Goal: Information Seeking & Learning: Get advice/opinions

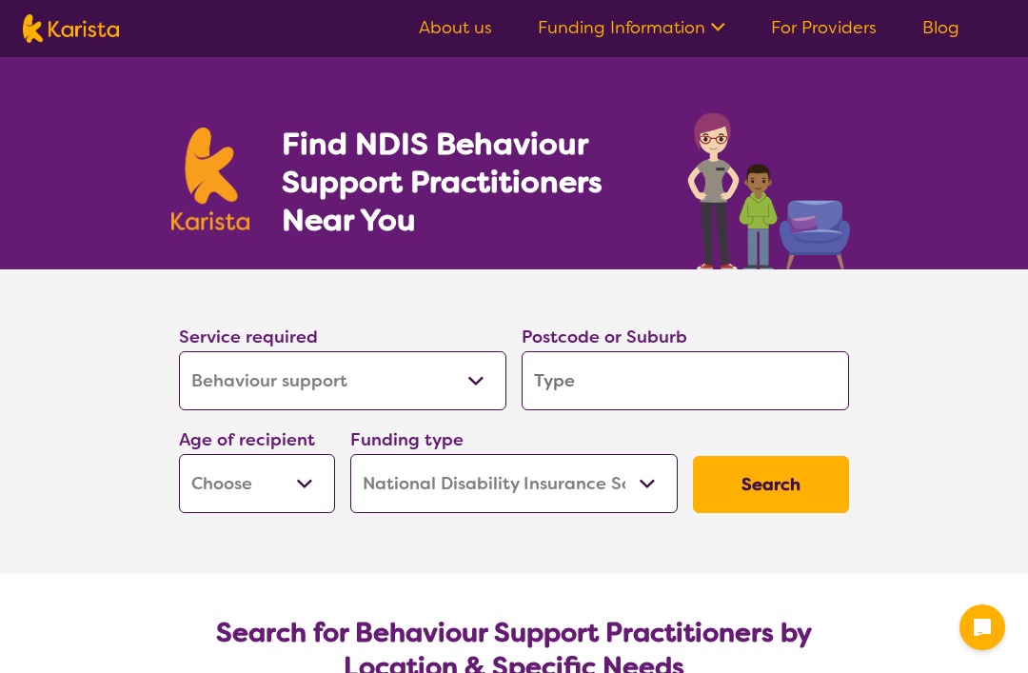
select select "Behaviour support"
select select "NDIS"
select select "Behaviour support"
select select "NDIS"
click at [615, 385] on input "search" at bounding box center [684, 380] width 327 height 59
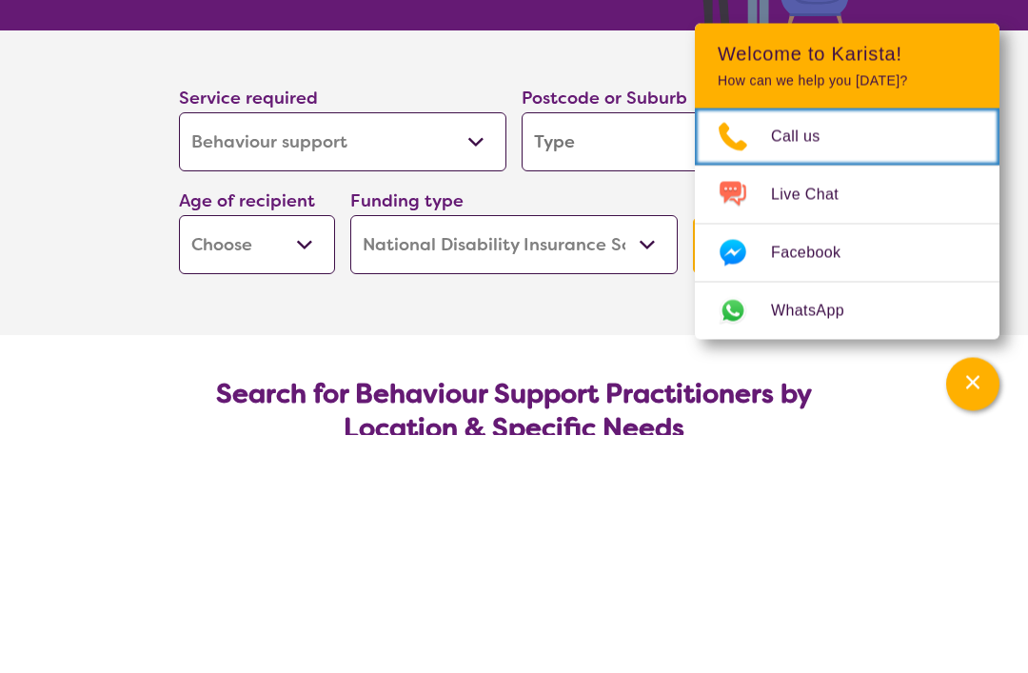
scroll to position [239, 0]
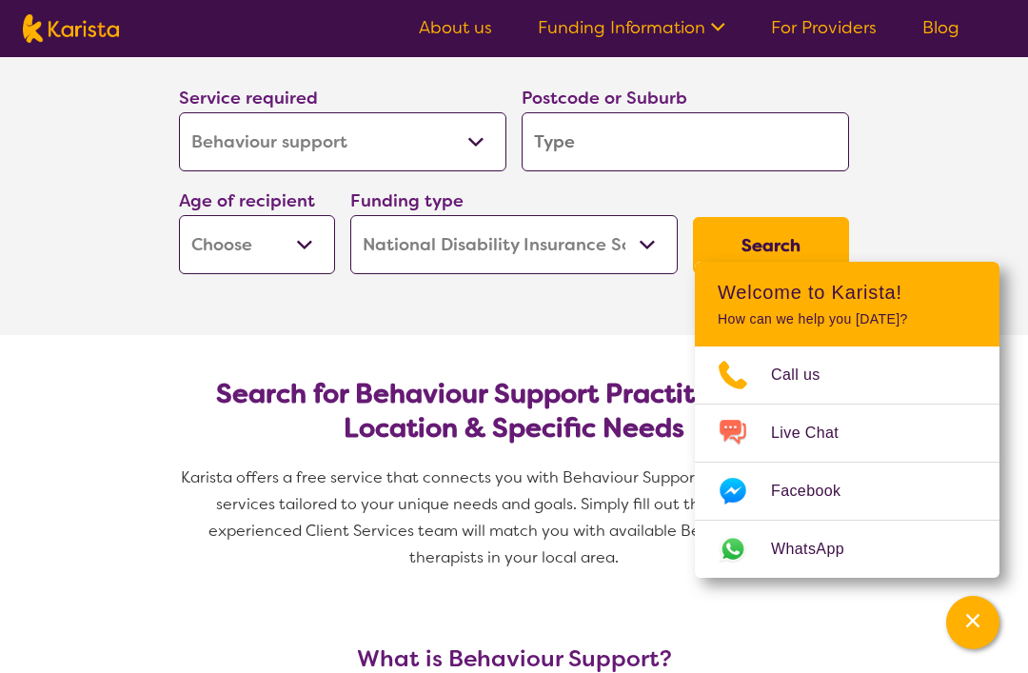
click at [569, 167] on input "search" at bounding box center [684, 141] width 327 height 59
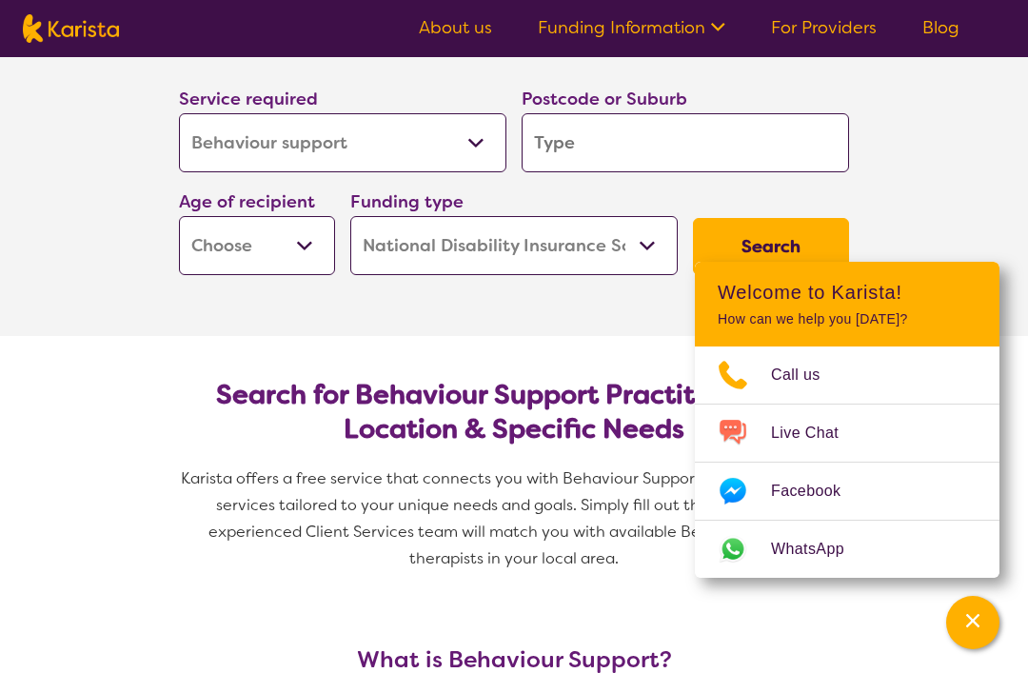
type input "6"
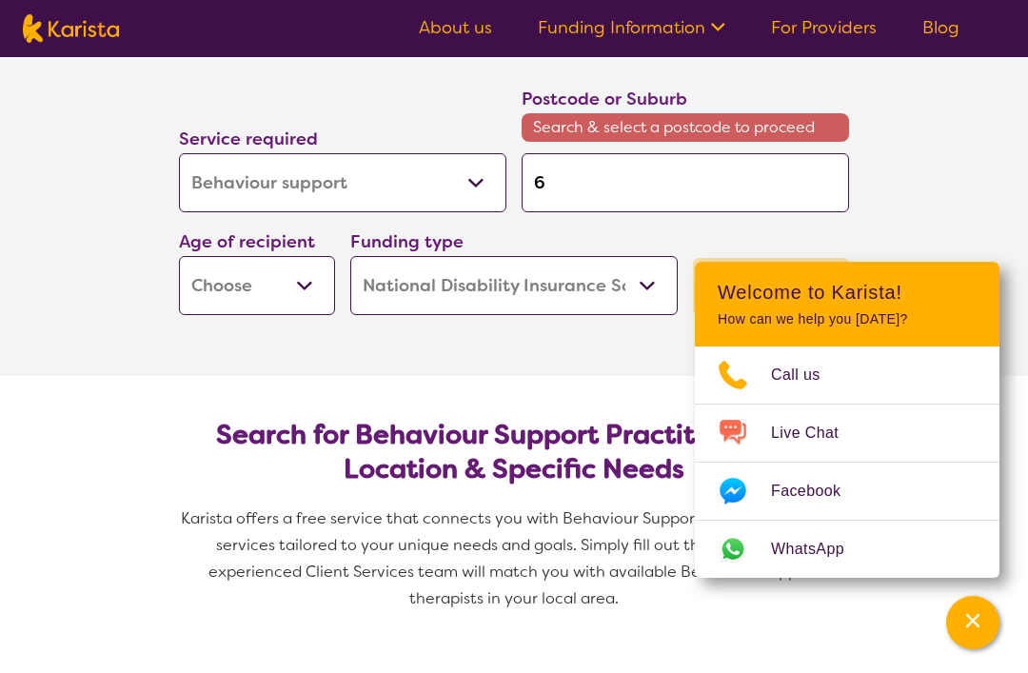
type input "61"
type input "611"
type input "6111"
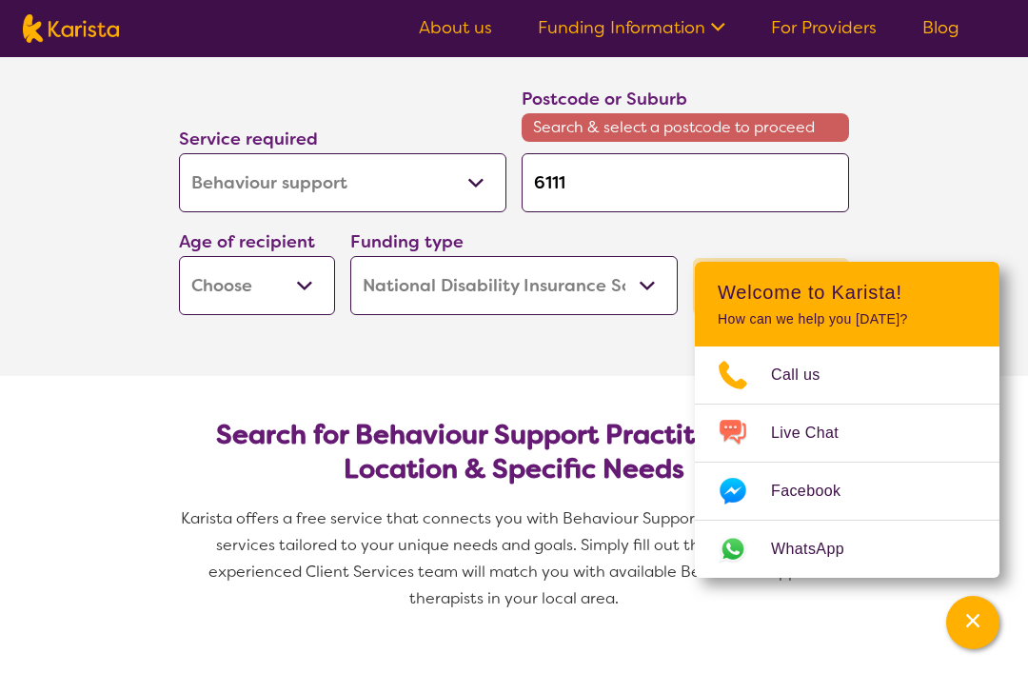
type input "6111"
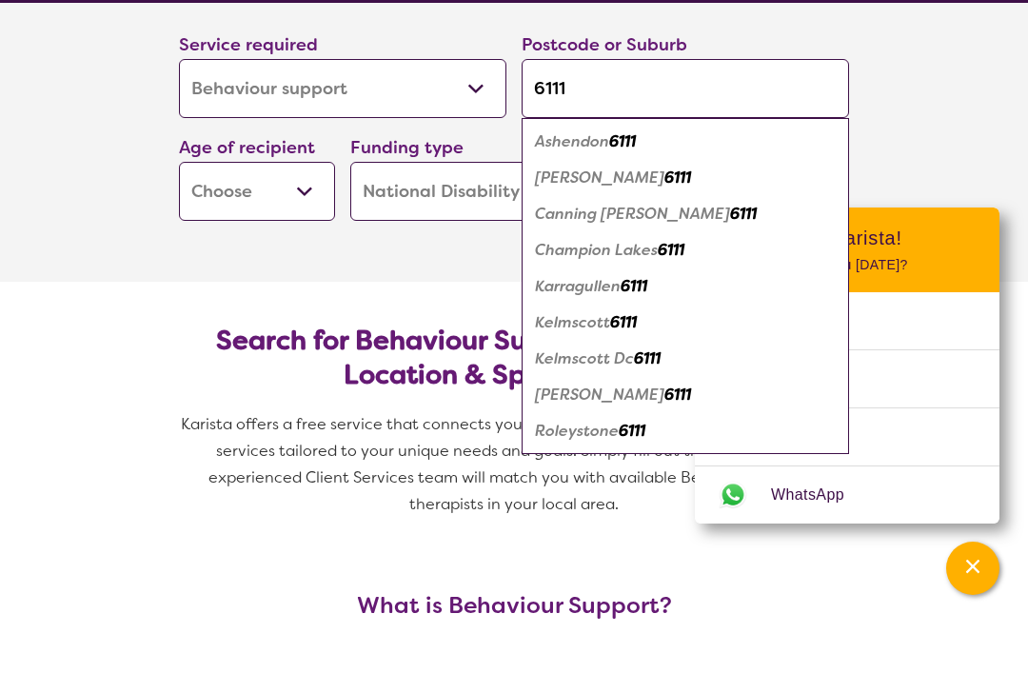
type input "6111"
click at [566, 366] on em "Kelmscott" at bounding box center [572, 376] width 75 height 20
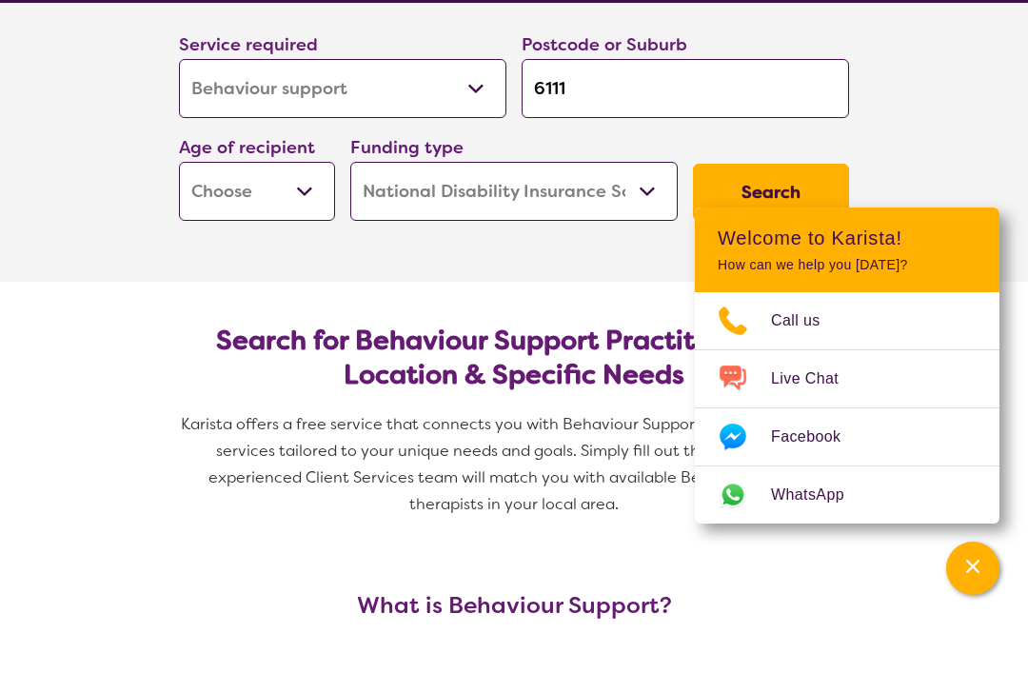
scroll to position [293, 0]
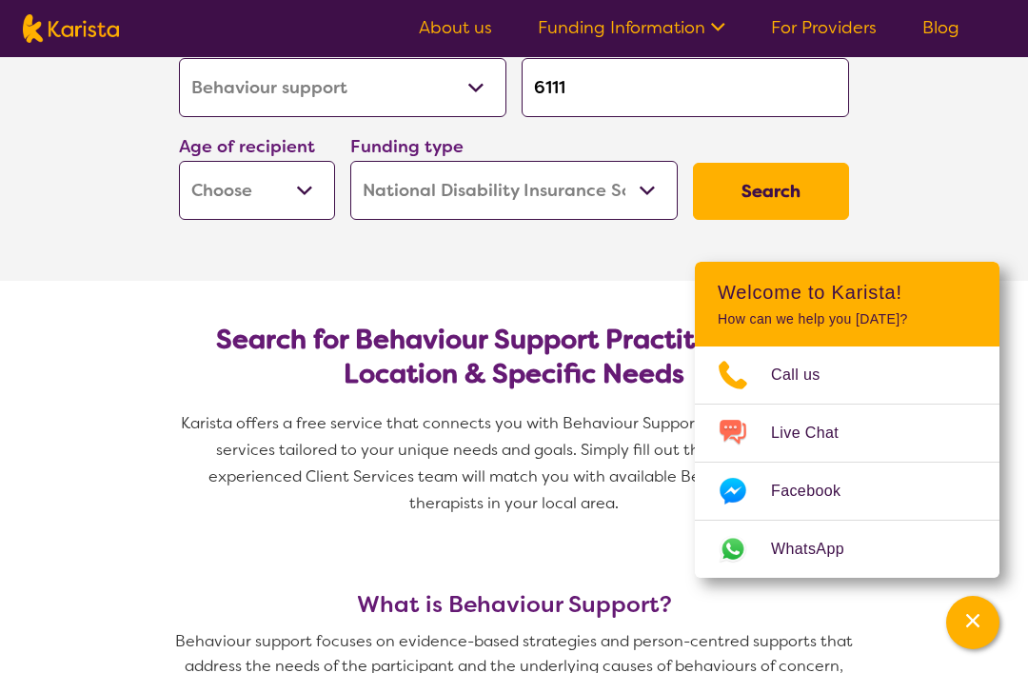
click at [745, 182] on button "Search" at bounding box center [771, 191] width 156 height 57
click at [233, 188] on select "Early Childhood - 0 to 9 Child - 10 to 11 Adolescent - 12 to 17 Adult - 18 to 6…" at bounding box center [257, 190] width 156 height 59
select select "EC"
click at [762, 186] on button "Search" at bounding box center [771, 191] width 156 height 57
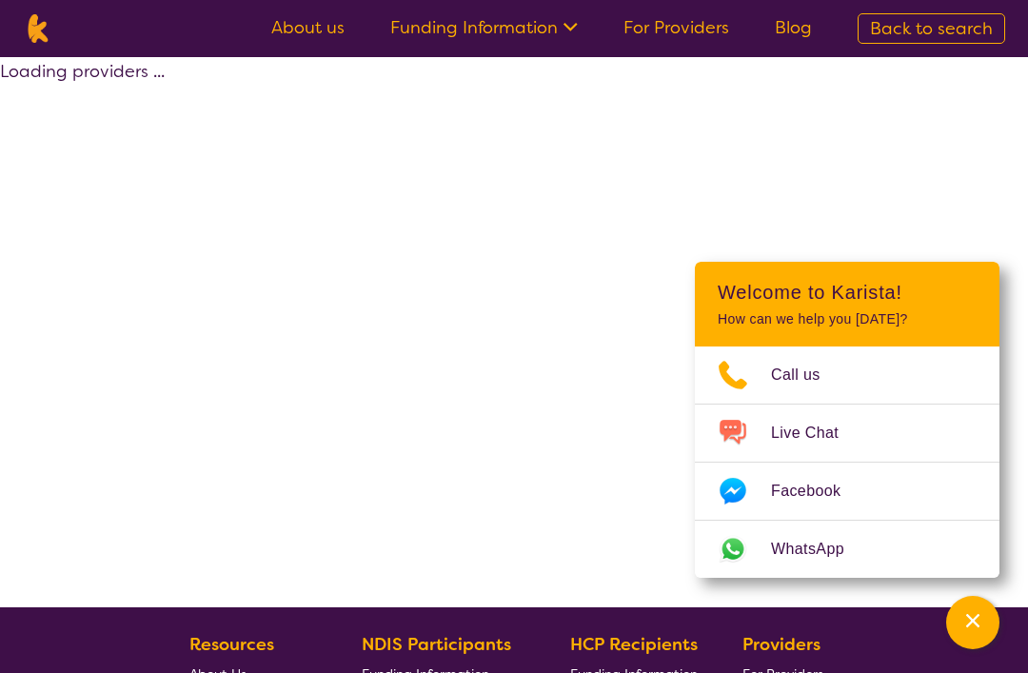
select select "by_score"
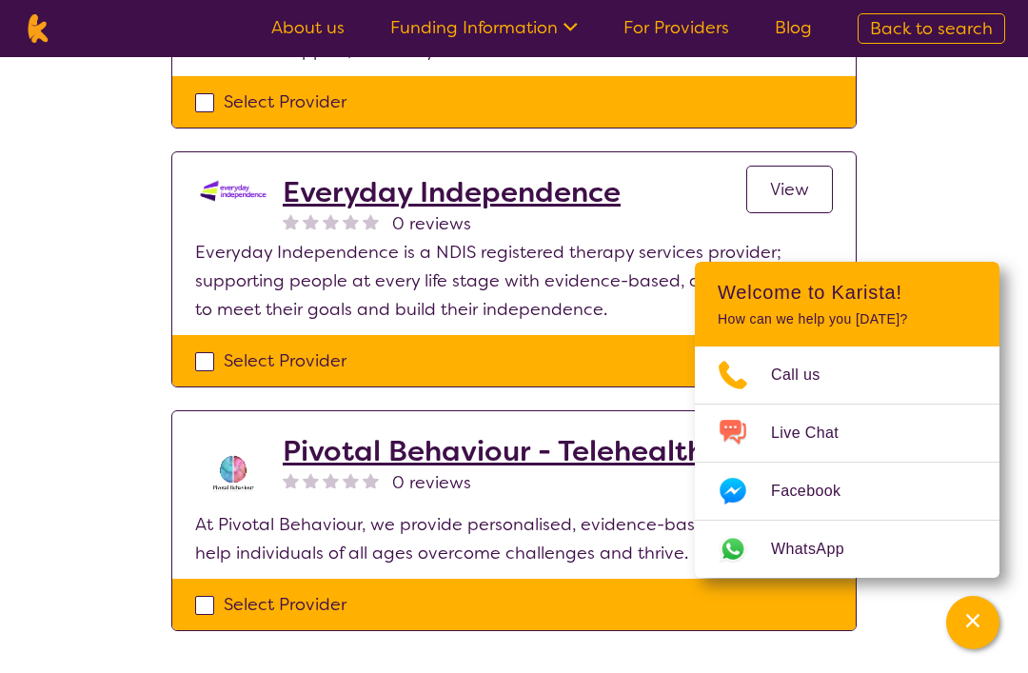
scroll to position [313, 0]
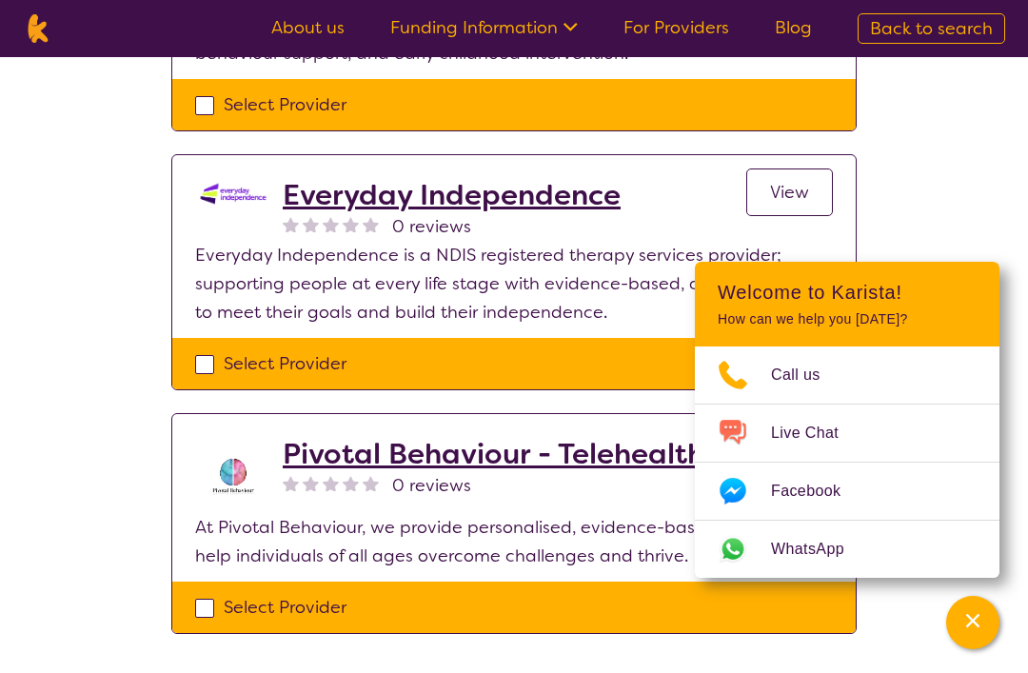
click at [329, 188] on h2 "Everyday Independence" at bounding box center [452, 195] width 338 height 34
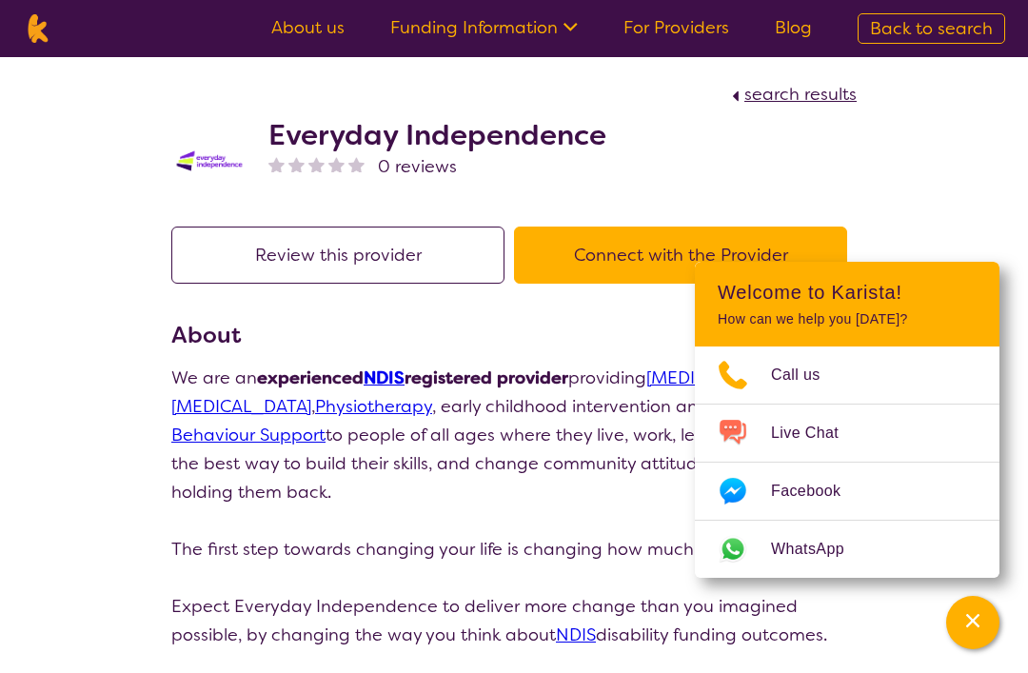
click at [974, 635] on div "Channel Menu" at bounding box center [972, 622] width 38 height 42
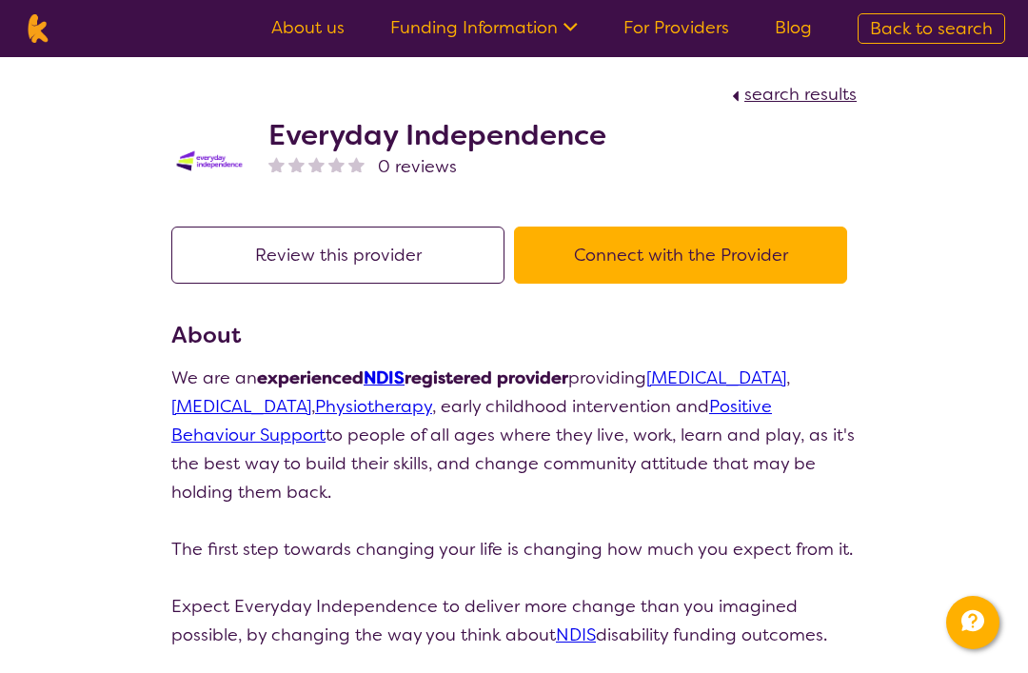
select select "by_score"
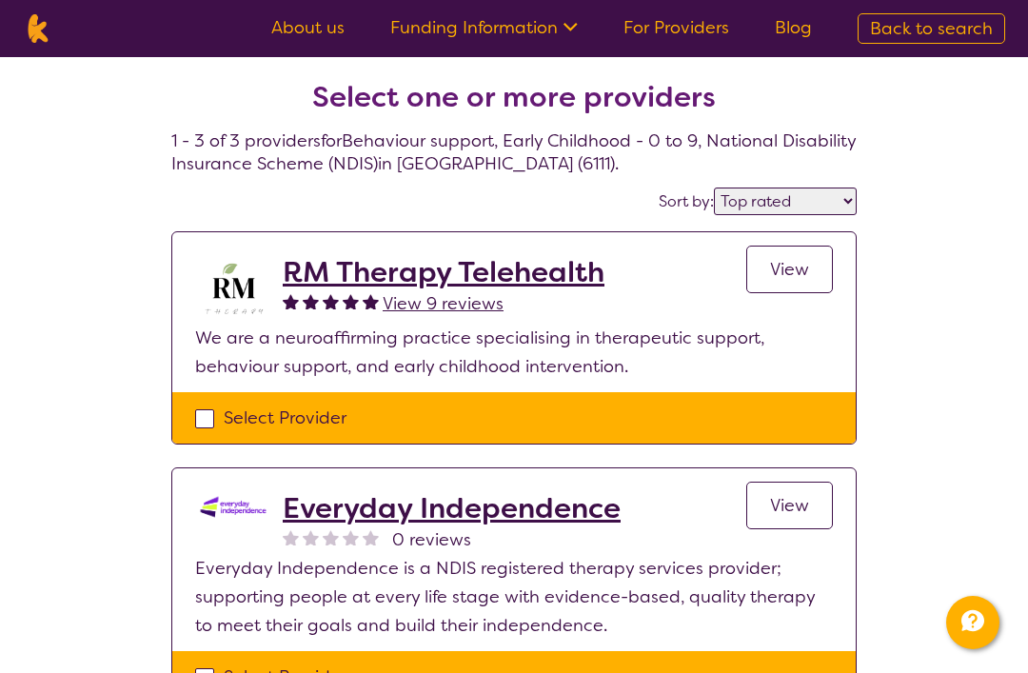
click at [338, 257] on h2 "RM Therapy Telehealth" at bounding box center [444, 272] width 322 height 34
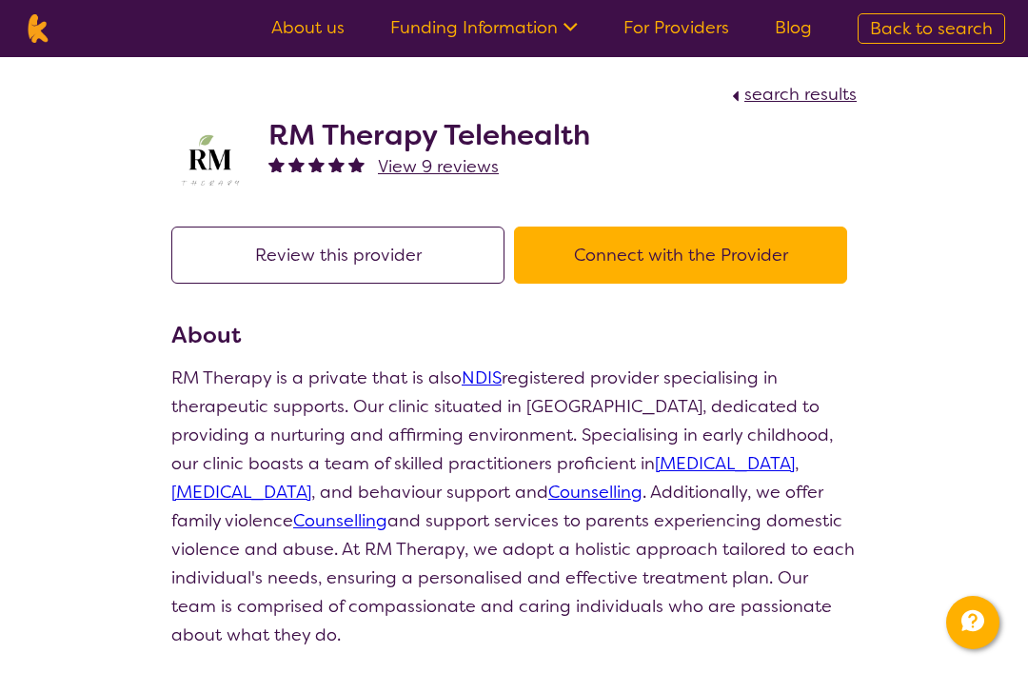
click at [322, 133] on h2 "RM Therapy Telehealth" at bounding box center [429, 135] width 322 height 34
click at [219, 167] on img at bounding box center [209, 161] width 76 height 69
select select "by_score"
